Goal: Task Accomplishment & Management: Manage account settings

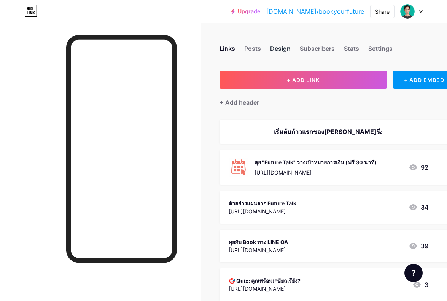
click at [281, 51] on div "Design" at bounding box center [280, 51] width 21 height 14
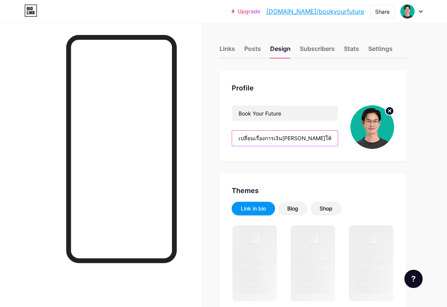
click at [328, 138] on input "เปลี่ยนเรื่องการเงิน[PERSON_NAME]ให้เป็น Roadmap ที่ 'เห็นภาพ' และทำตามได้จริง …" at bounding box center [285, 138] width 106 height 15
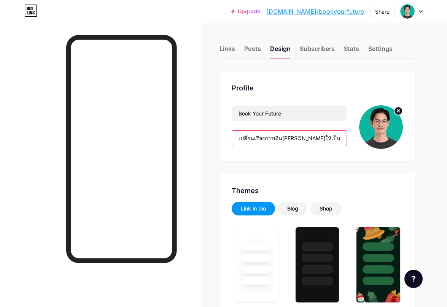
paste input "งิ[PERSON_NAME] ให้เข้าใจง่าย ใช้ Case Study ทำให้คุณเห็นภาพ[PERSON_NAME]ตัวเอง…"
type input "เปลี่ยน[PERSON_NAME][PERSON_NAME] ให้เข้าใจง่าย ใช้ Case Study ทำให้คุณเห็นภาพ[…"
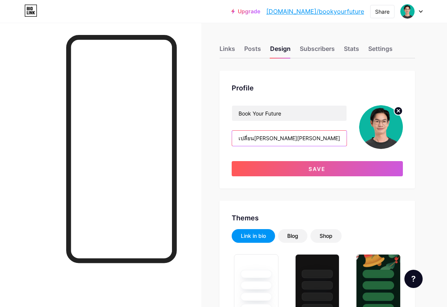
type input "#ffffff"
type input "#000000"
click at [277, 133] on input "เปลี่ยน[PERSON_NAME][PERSON_NAME] ให้เข้าใจง่าย ใช้ Case Study ทำให้คุณเห็นภาพ[…" at bounding box center [289, 138] width 114 height 15
drag, startPoint x: 277, startPoint y: 139, endPoint x: 191, endPoint y: 139, distance: 85.9
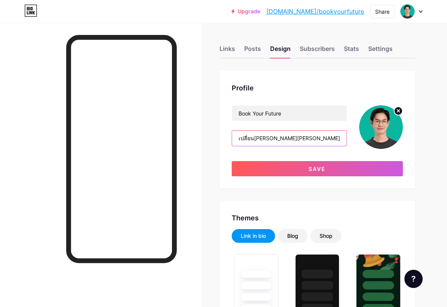
click at [321, 141] on input "เปลี่ยน[PERSON_NAME][PERSON_NAME] ให้เข้าใจง่าย ใช้ Case Study ทำให้คุณเห็นภาพ[…" at bounding box center [289, 138] width 114 height 15
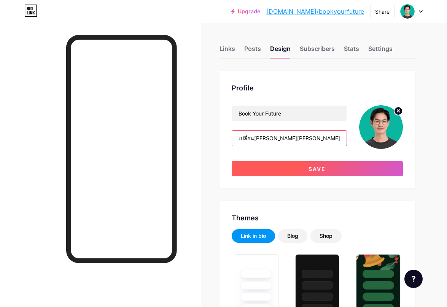
type input "เปลี่ยน[PERSON_NAME][PERSON_NAME] ให้เข้าใจง่าย ใช้ Case Study ทำให้คุณเห็นภาพ[…"
click at [329, 166] on button "Save" at bounding box center [316, 168] width 171 height 15
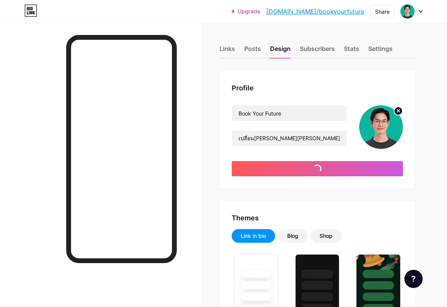
type input "#ffffff"
type input "#000000"
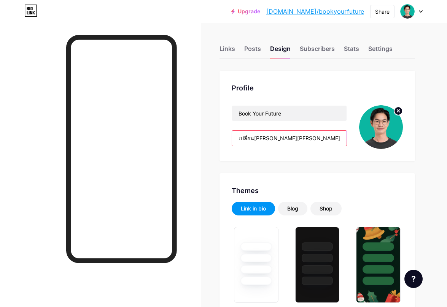
click at [308, 140] on input "เปลี่ยน[PERSON_NAME][PERSON_NAME] ให้เข้าใจง่าย ใช้ Case Study ทำให้คุณเห็นภาพ[…" at bounding box center [289, 138] width 114 height 15
drag, startPoint x: 322, startPoint y: 139, endPoint x: 294, endPoint y: 140, distance: 28.5
click at [294, 140] on input "เปลี่ยน[PERSON_NAME][PERSON_NAME] ให้เข้าใจง่าย ใช้ Case Study ทำให้คุณเห็นภาพ[…" at bounding box center [289, 138] width 114 height 15
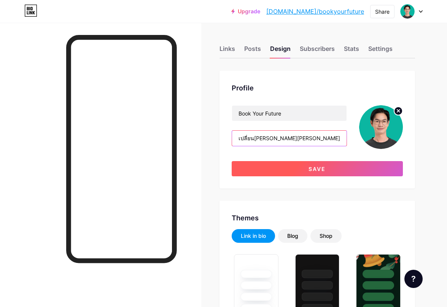
type input "เปลี่ยน[PERSON_NAME][PERSON_NAME] ให้เข้าใจง่าย ทำให้คุณเห็นภาพ[PERSON_NAME]ตัว…"
click at [304, 167] on button "Save" at bounding box center [316, 168] width 171 height 15
type input "#ffffff"
type input "#000000"
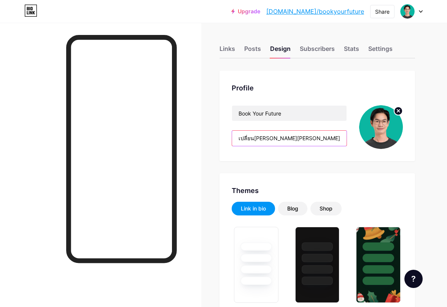
click at [282, 137] on input "เปลี่ยน[PERSON_NAME][PERSON_NAME] ให้เข้าใจง่าย ทำให้คุณเห็นภาพ[PERSON_NAME]ตัว…" at bounding box center [289, 138] width 114 height 15
drag, startPoint x: 322, startPoint y: 139, endPoint x: 403, endPoint y: 139, distance: 81.0
click at [403, 139] on div "Profile Book Your Future เปลี่ยน[PERSON_NAME][PERSON_NAME] ให้เข้าใจง่าย ทำให้ค…" at bounding box center [316, 116] width 195 height 90
click at [307, 139] on input "เปลี่ยน[PERSON_NAME][PERSON_NAME] ให้เข้าใจง่าย ทำให้คุณเห็นภาพ[PERSON_NAME]ตัว…" at bounding box center [289, 138] width 114 height 15
drag, startPoint x: 240, startPoint y: 139, endPoint x: 358, endPoint y: 136, distance: 118.2
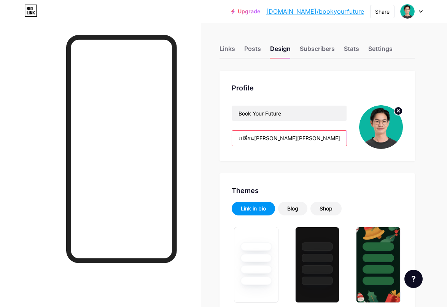
click at [358, 136] on div "Book Your Future เปลี่ยน[PERSON_NAME][PERSON_NAME] ให้เข้าใจง่าย ทำให้คุณเห็นภา…" at bounding box center [316, 127] width 171 height 44
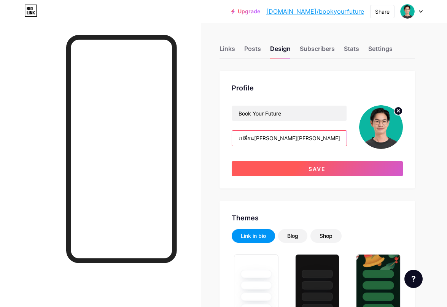
type input "เปลี่ยน[PERSON_NAME][PERSON_NAME] ให้เข้าใจง่าย ทำให้คุณเห็นภาพ[PERSON_NAME]ตัว…"
click at [350, 168] on button "Save" at bounding box center [316, 168] width 171 height 15
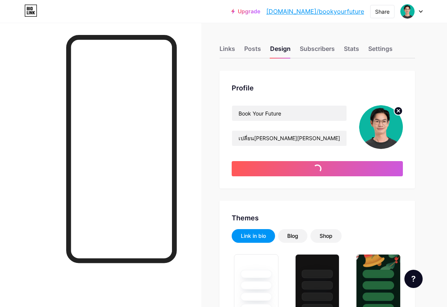
type input "#ffffff"
type input "#000000"
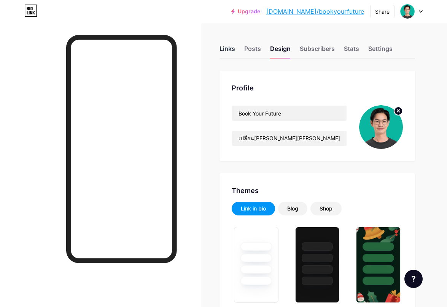
click at [232, 49] on div "Links" at bounding box center [227, 51] width 16 height 14
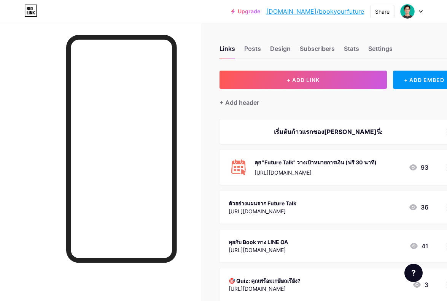
click at [336, 131] on div "เริ่มต้นก้าวแรกของ[PERSON_NAME]นี่:" at bounding box center [328, 131] width 200 height 9
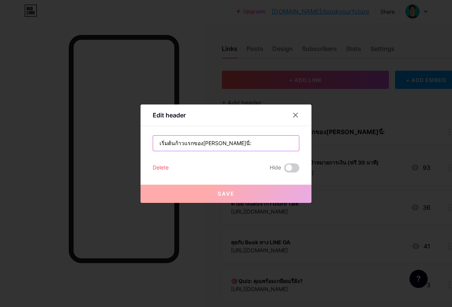
drag, startPoint x: 241, startPoint y: 143, endPoint x: 147, endPoint y: 140, distance: 93.9
click at [147, 140] on div "Edit header เริ่มต้นก้าวแรกของ[PERSON_NAME]นี่: Delete Hide Save" at bounding box center [226, 154] width 171 height 98
paste input "‘ทำความเข้าใจ’ [PERSON_NAME]ของ[PERSON_NAME]นี่ 👇"
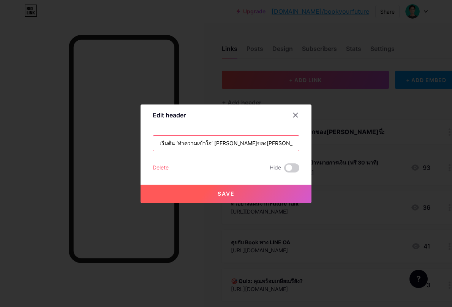
type input "เริ่มต้น ‘ทำความเข้าใจ’ [PERSON_NAME]ของ[PERSON_NAME]นี่ 👇"
click at [278, 192] on button "Save" at bounding box center [226, 194] width 171 height 18
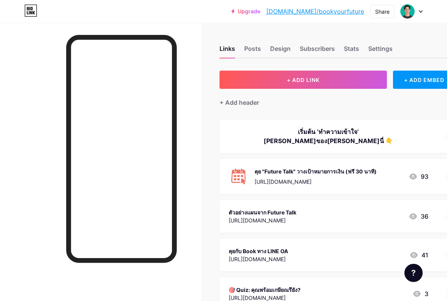
click at [309, 131] on div "เริ่มต้น ‘ทำความเข้าใจ’ [PERSON_NAME]ของ[PERSON_NAME]นี่ 👇" at bounding box center [328, 136] width 200 height 18
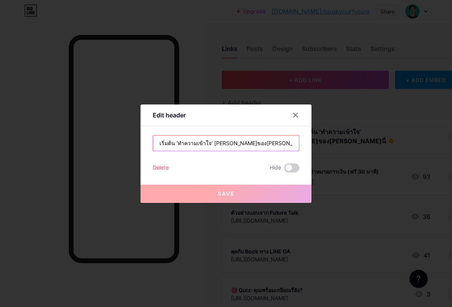
drag, startPoint x: 194, startPoint y: 144, endPoint x: 178, endPoint y: 144, distance: 16.3
click at [178, 144] on input "เริ่มต้น ‘ทำความเข้าใจ’ [PERSON_NAME]ของ[PERSON_NAME]นี่ 👇" at bounding box center [226, 143] width 146 height 15
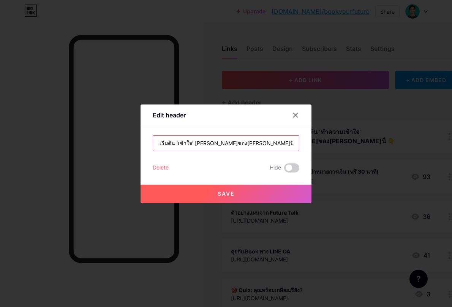
type input "เริ่มต้น ‘เข้าใจ’ [PERSON_NAME]ของ[PERSON_NAME]นี่ 👇"
click at [271, 190] on button "Save" at bounding box center [226, 194] width 171 height 18
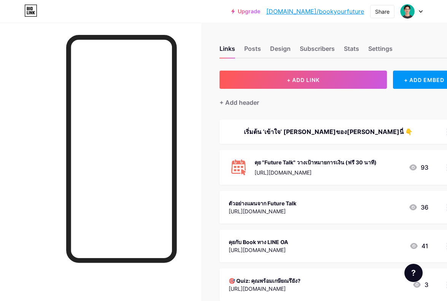
click at [316, 162] on div "คุย "Future Talk" วางเป้าหมายการเงิน (ฟรี 30 นาที)" at bounding box center [315, 162] width 122 height 8
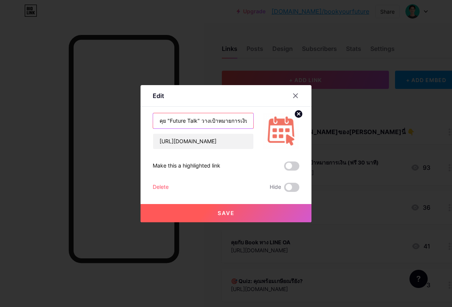
drag, startPoint x: 202, startPoint y: 120, endPoint x: 166, endPoint y: 120, distance: 35.7
click at [166, 120] on input "คุย "Future Talk" วางเป้าหมายการเงิน (ฟรี 30 นาที)" at bounding box center [203, 120] width 100 height 15
click at [198, 125] on input "คุย "Future Talk" วางเป้าหมายการเงิน (ฟรี 30 นาที)" at bounding box center [203, 120] width 100 height 15
drag, startPoint x: 201, startPoint y: 122, endPoint x: 139, endPoint y: 120, distance: 62.0
click at [139, 120] on div "Edit Content YouTube Play YouTube video without leaving your page. ADD Vimeo Pl…" at bounding box center [226, 153] width 452 height 307
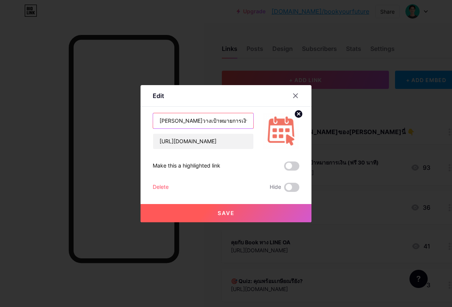
type input "[PERSON_NAME]วางเป้าหมายการเงิน (ฟรี 30 นาที)"
click at [271, 219] on button "Save" at bounding box center [226, 213] width 171 height 18
